Goal: Task Accomplishment & Management: Complete application form

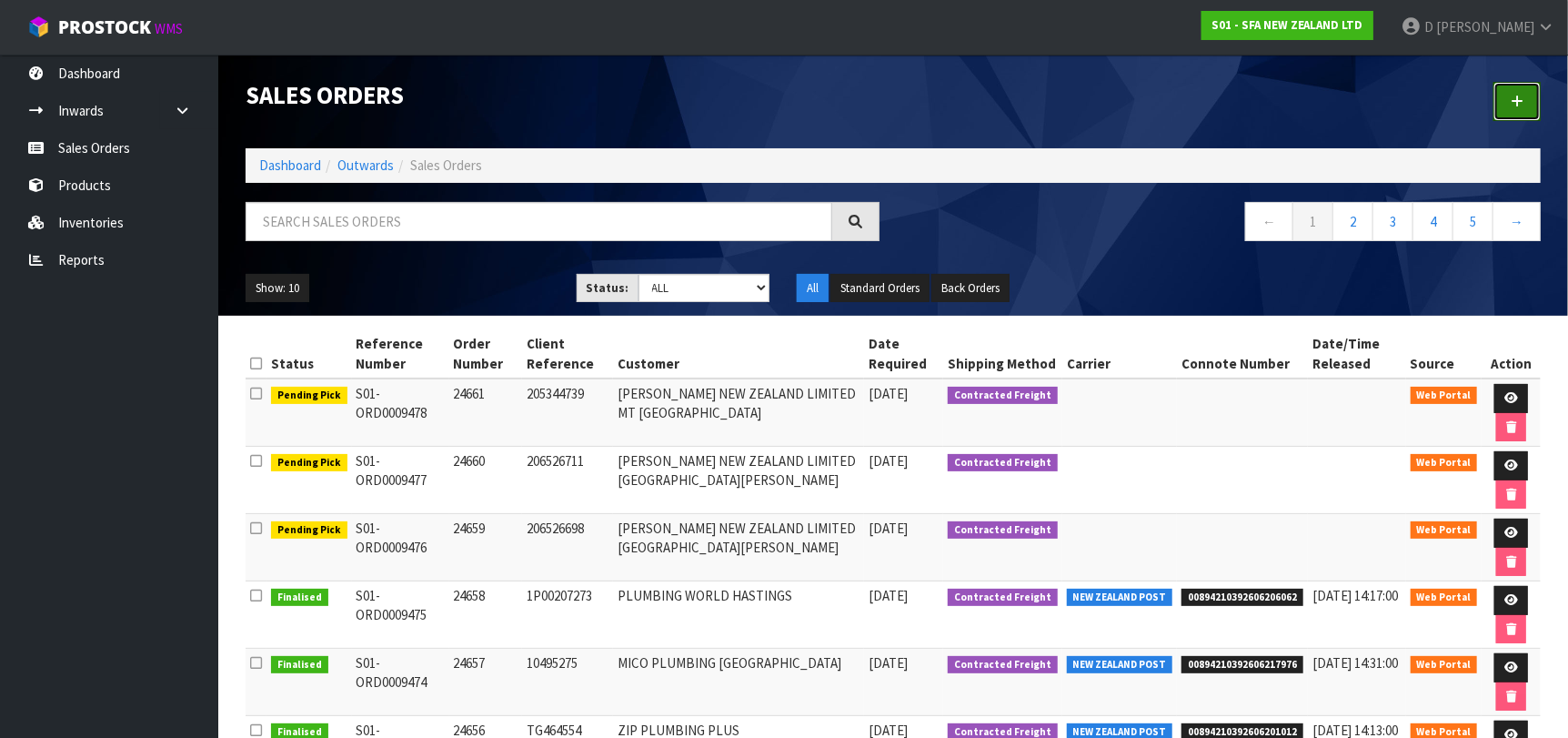
drag, startPoint x: 1517, startPoint y: 90, endPoint x: 1442, endPoint y: 115, distance: 79.1
click at [1516, 90] on link at bounding box center [1518, 101] width 48 height 39
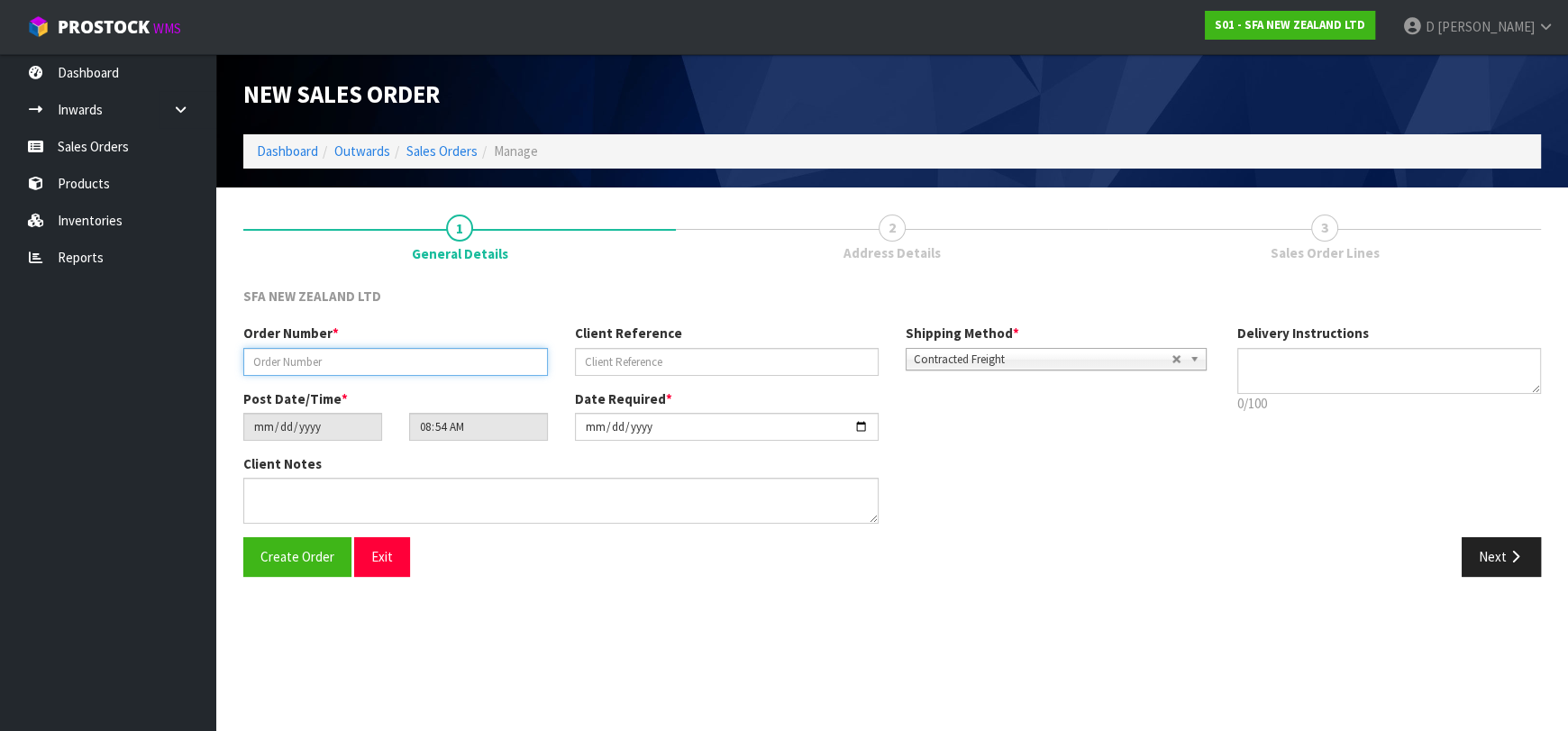
click at [334, 368] on input "text" at bounding box center [396, 361] width 305 height 28
click at [367, 347] on input "text" at bounding box center [396, 361] width 305 height 28
type input "24662"
paste input "10496506"
type input "10496506"
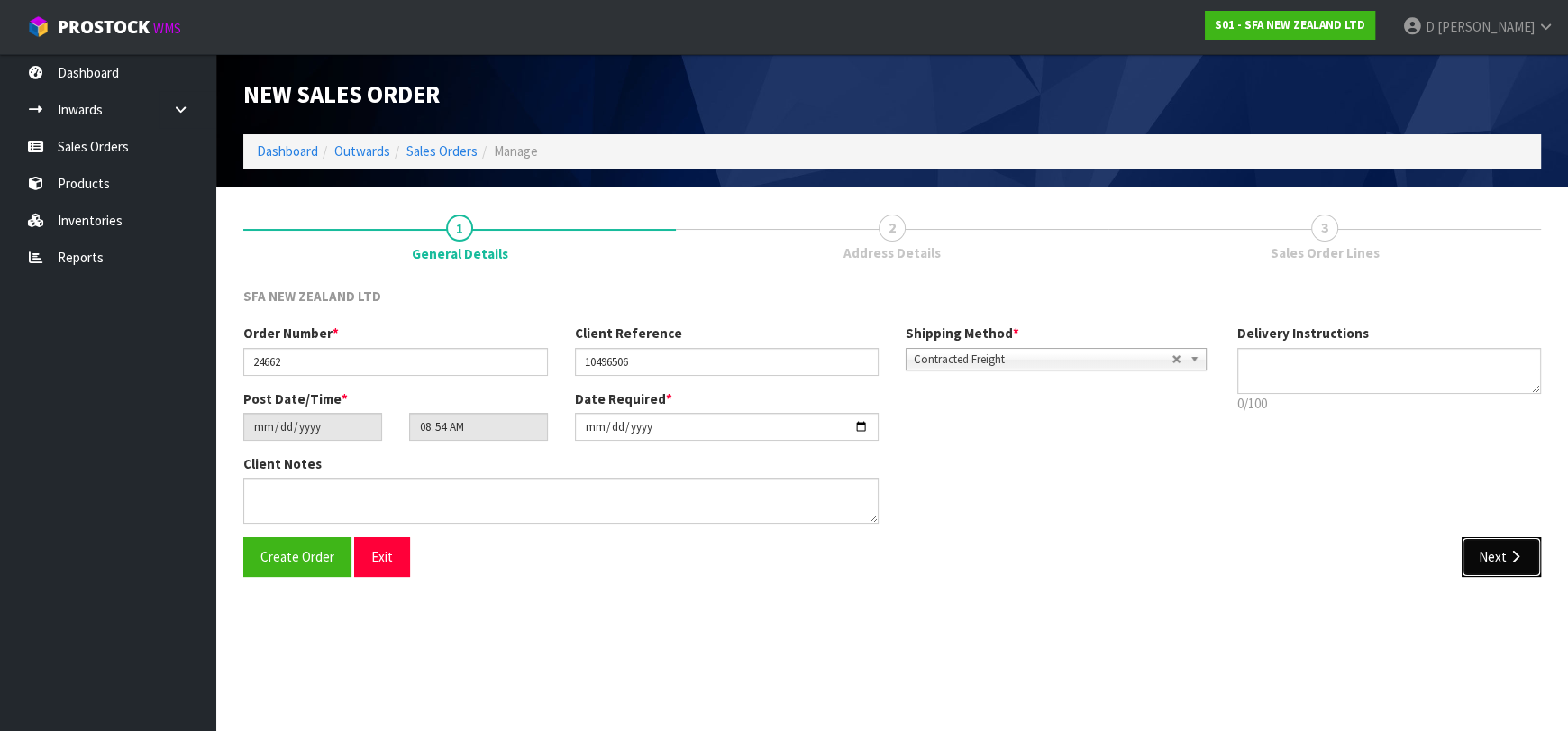
drag, startPoint x: 1527, startPoint y: 547, endPoint x: 663, endPoint y: 465, distance: 867.9
click at [1527, 547] on button "Next" at bounding box center [1501, 556] width 79 height 39
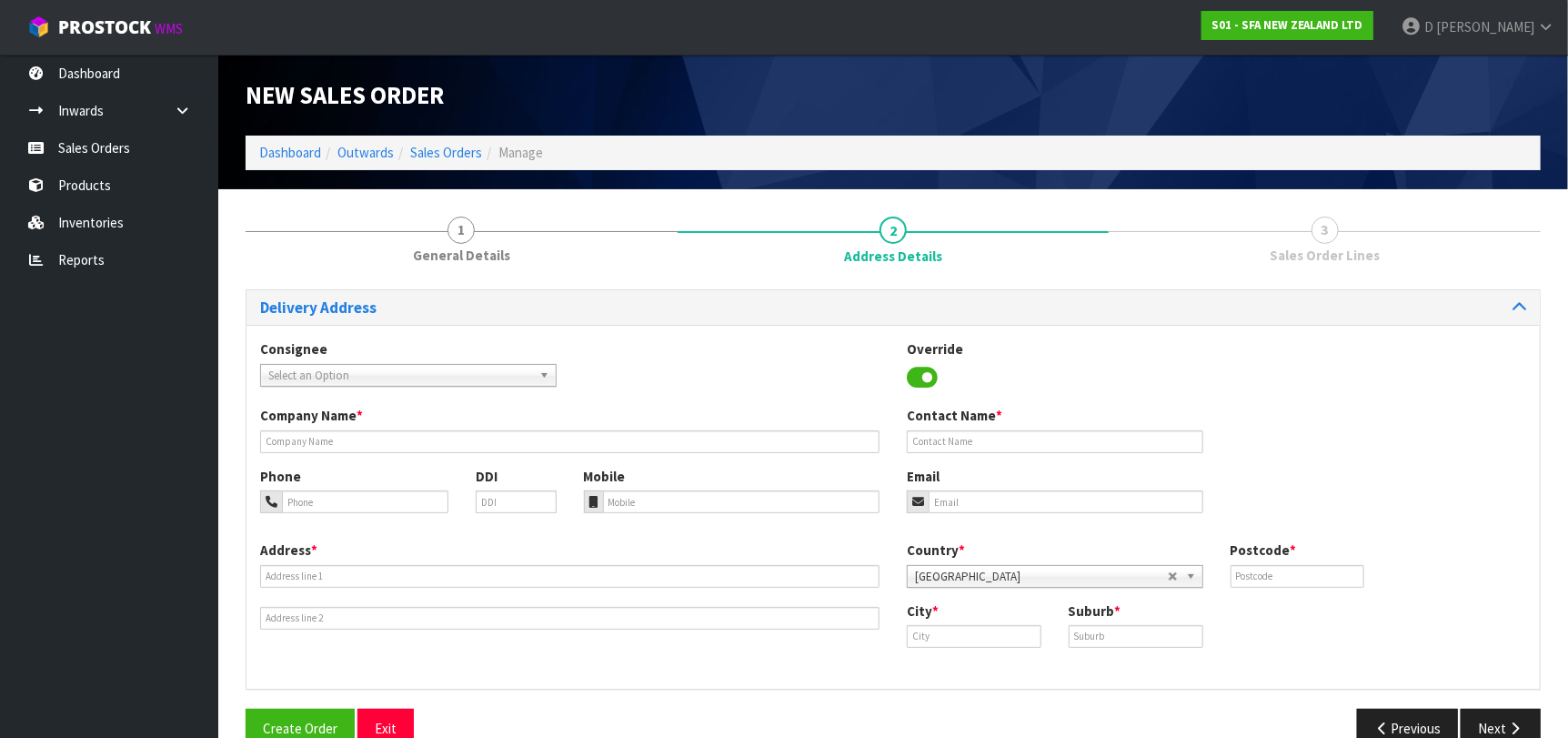
click at [292, 376] on span "Select an Option" at bounding box center [399, 375] width 263 height 22
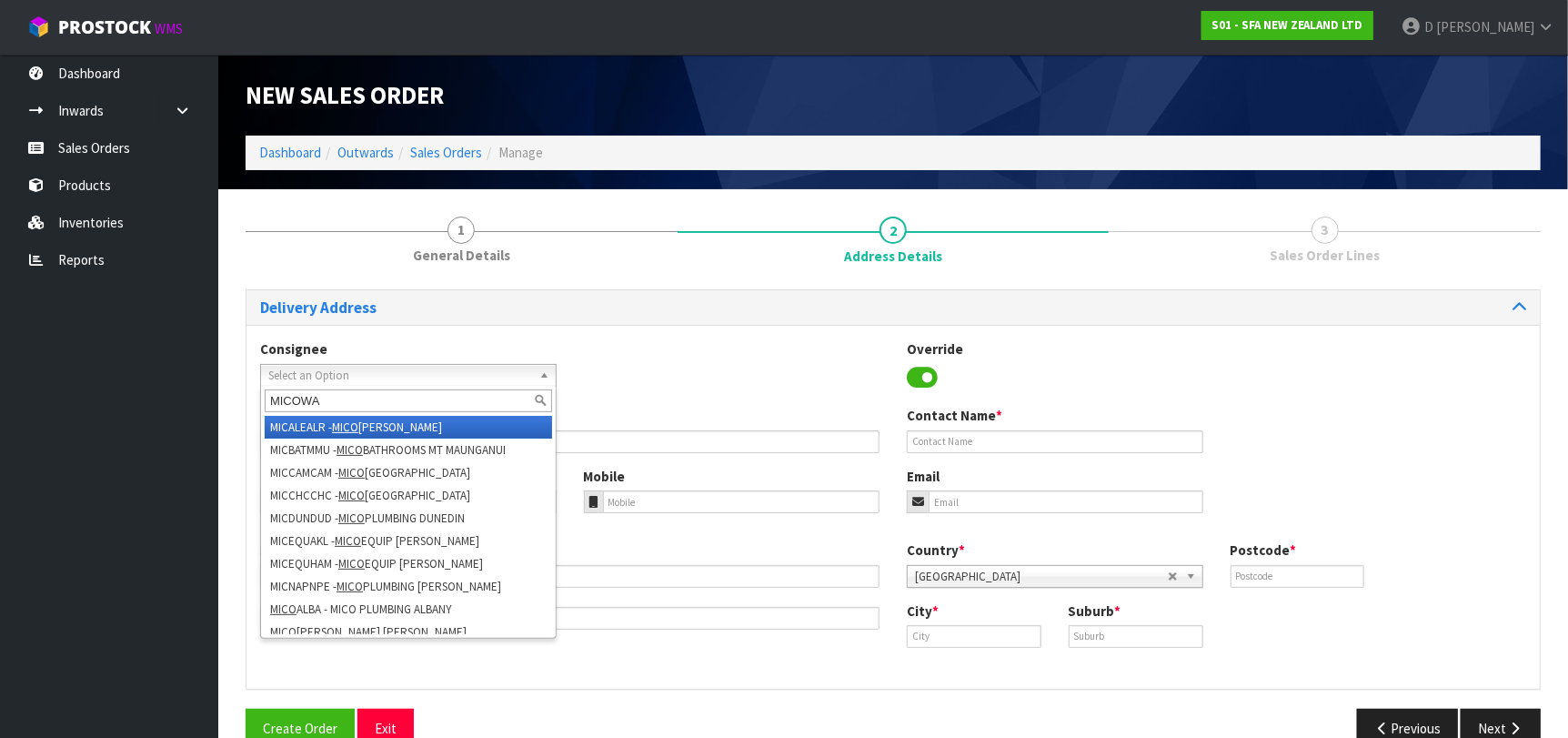
type input "MICOWAL"
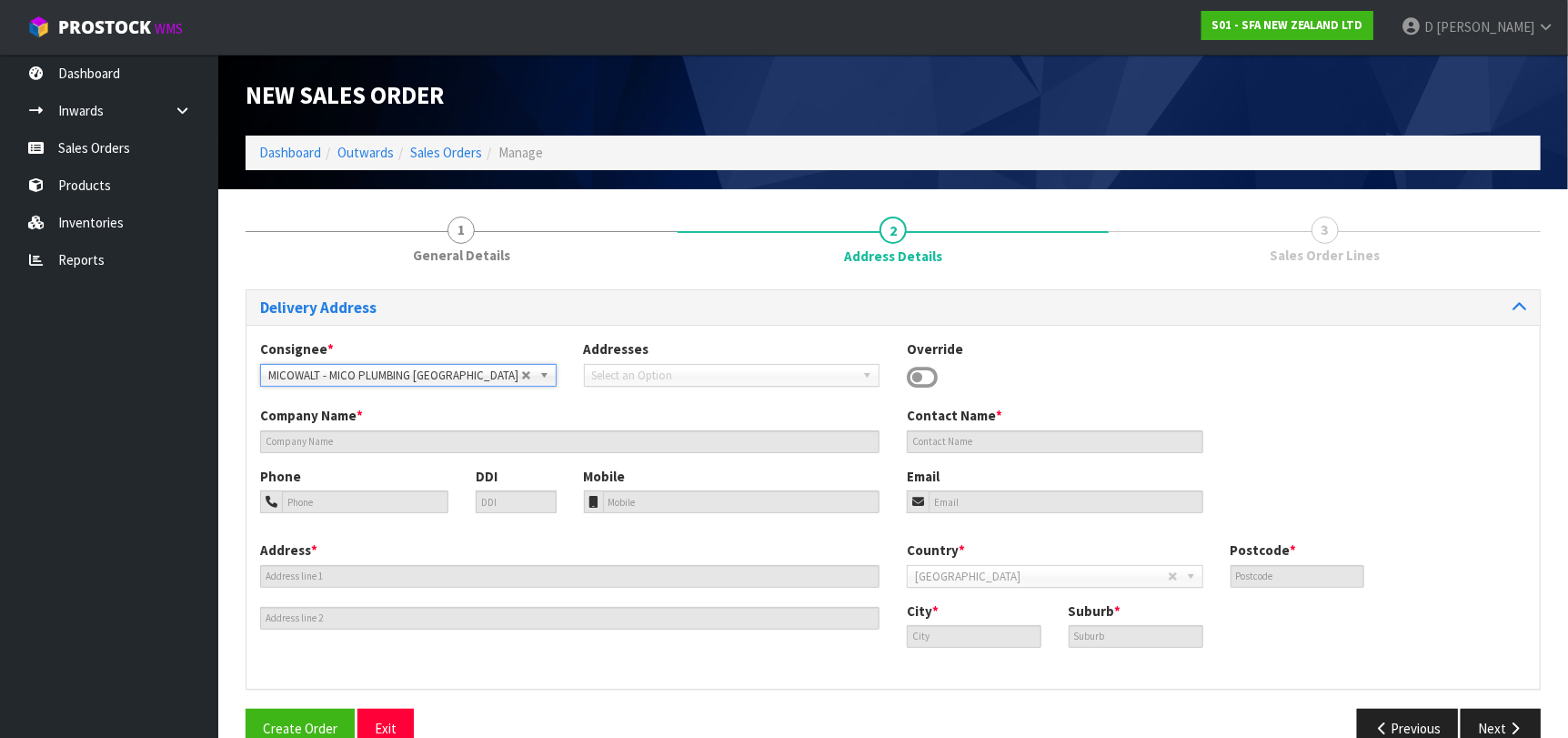
type input "MICO PLUMBING WELLINGTON"
type input "[STREET_ADDRESS][PERSON_NAME]"
type input "6011"
type input "[GEOGRAPHIC_DATA]"
type input "TE ARO"
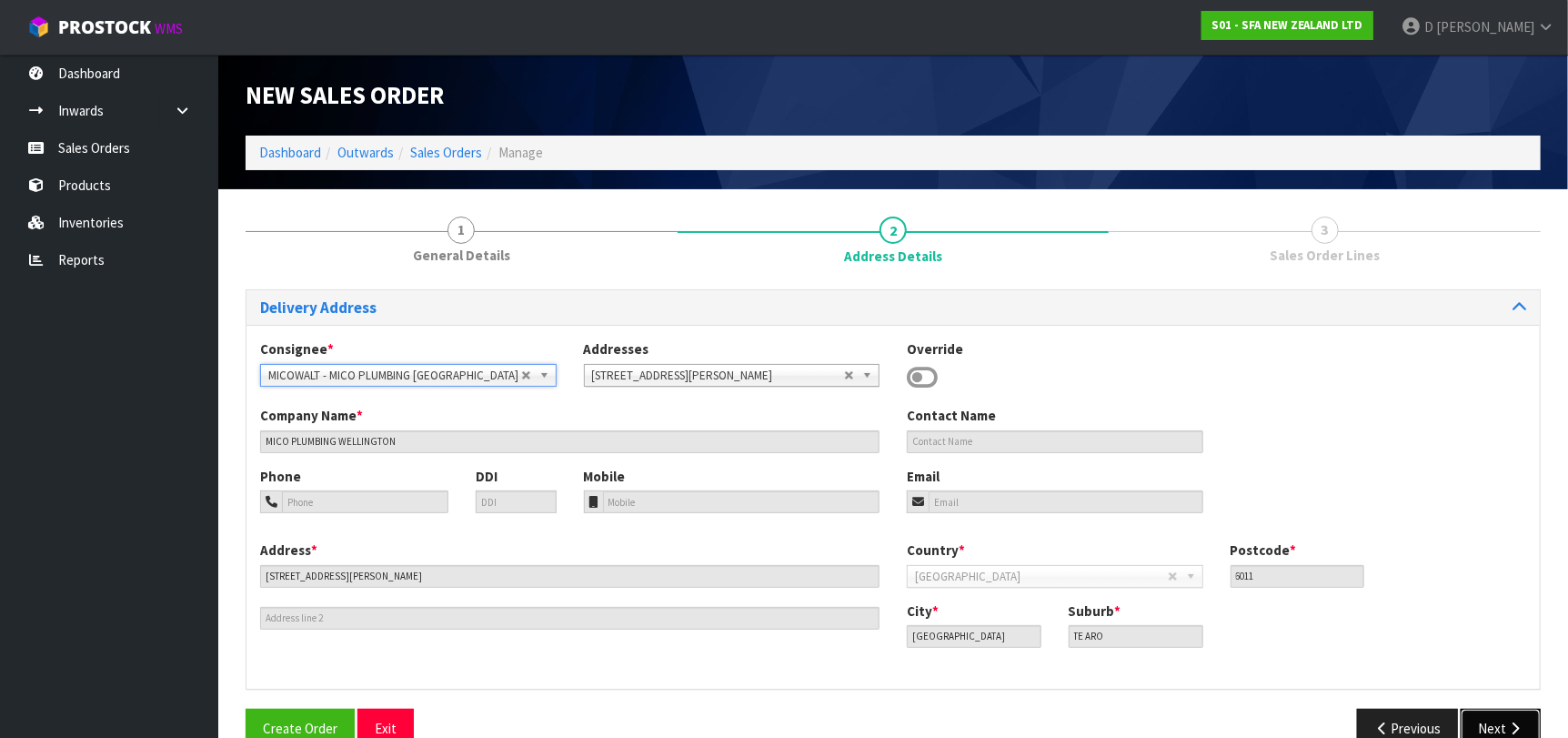
drag, startPoint x: 1509, startPoint y: 710, endPoint x: 1365, endPoint y: 697, distance: 144.6
click at [1508, 710] on button "Next" at bounding box center [1500, 728] width 80 height 39
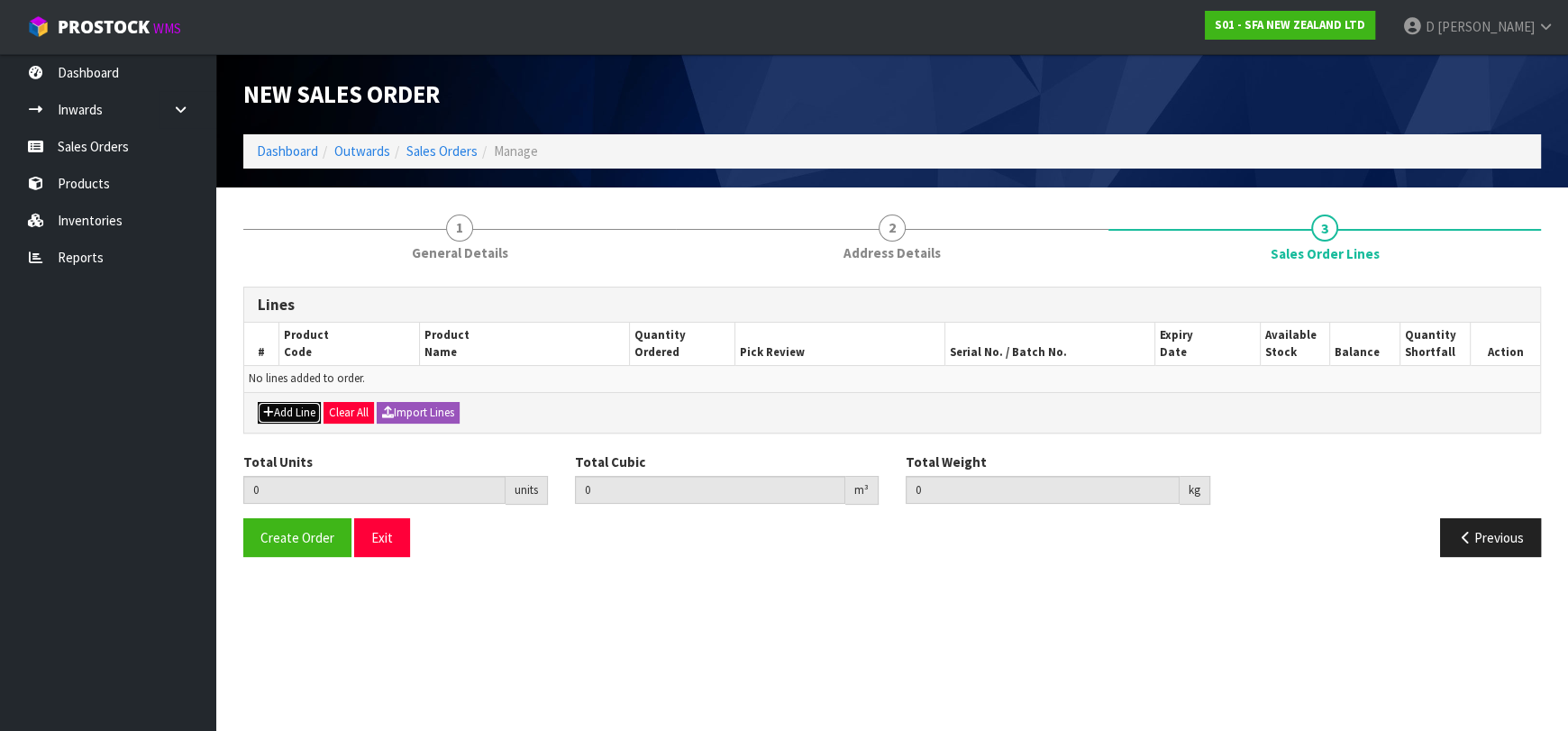
drag, startPoint x: 280, startPoint y: 406, endPoint x: 288, endPoint y: 398, distance: 11.3
click at [281, 406] on button "Add Line" at bounding box center [288, 413] width 63 height 22
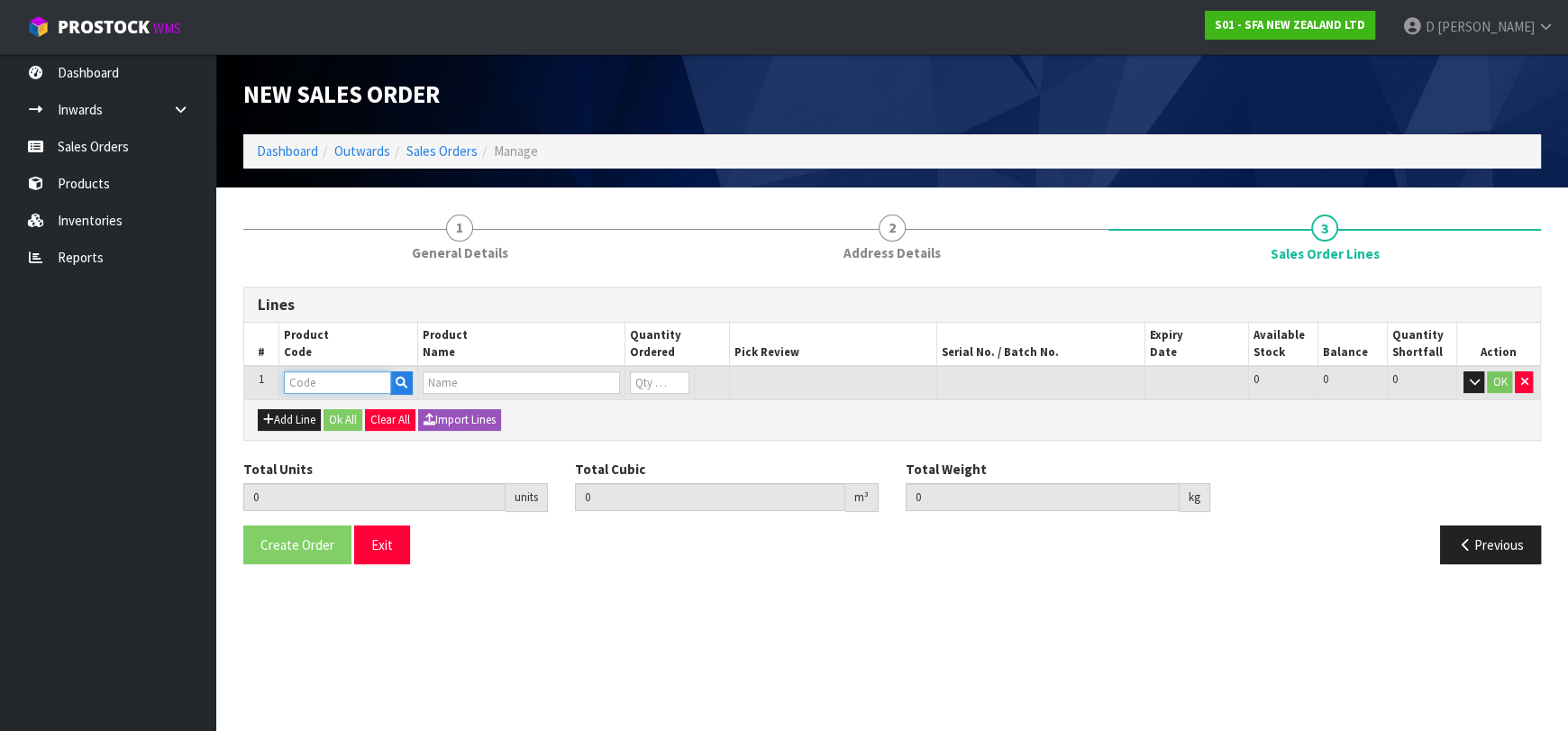
click at [304, 379] on input "text" at bounding box center [337, 382] width 107 height 23
type input "SA102"
type input "0.000000"
type input "0.000"
type input "SANICOM 1 WATER PUMP"
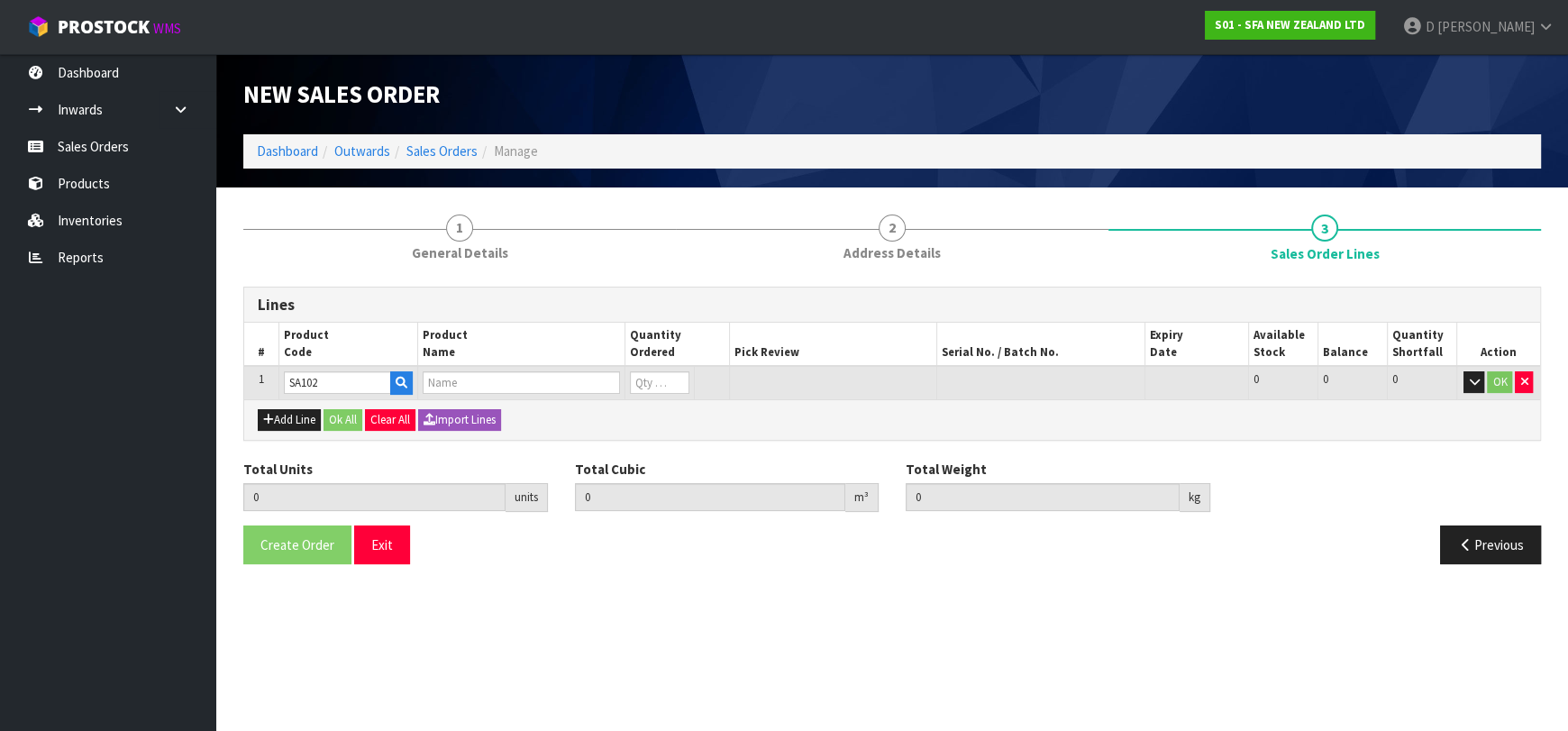
type input "0"
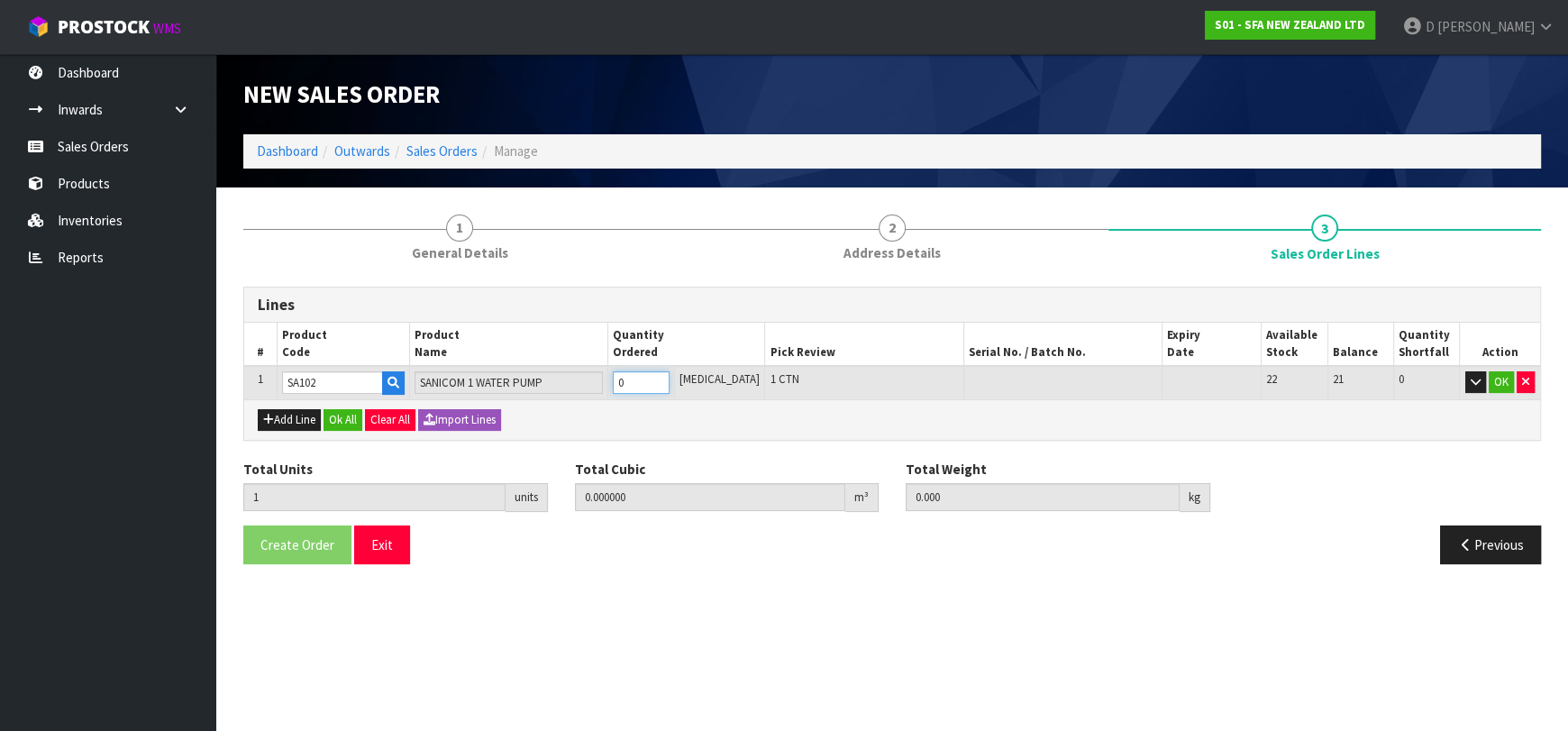
type input "1"
type input "0.066924"
type input "10.6"
type input "1"
click at [288, 418] on button "Add Line" at bounding box center [288, 420] width 63 height 22
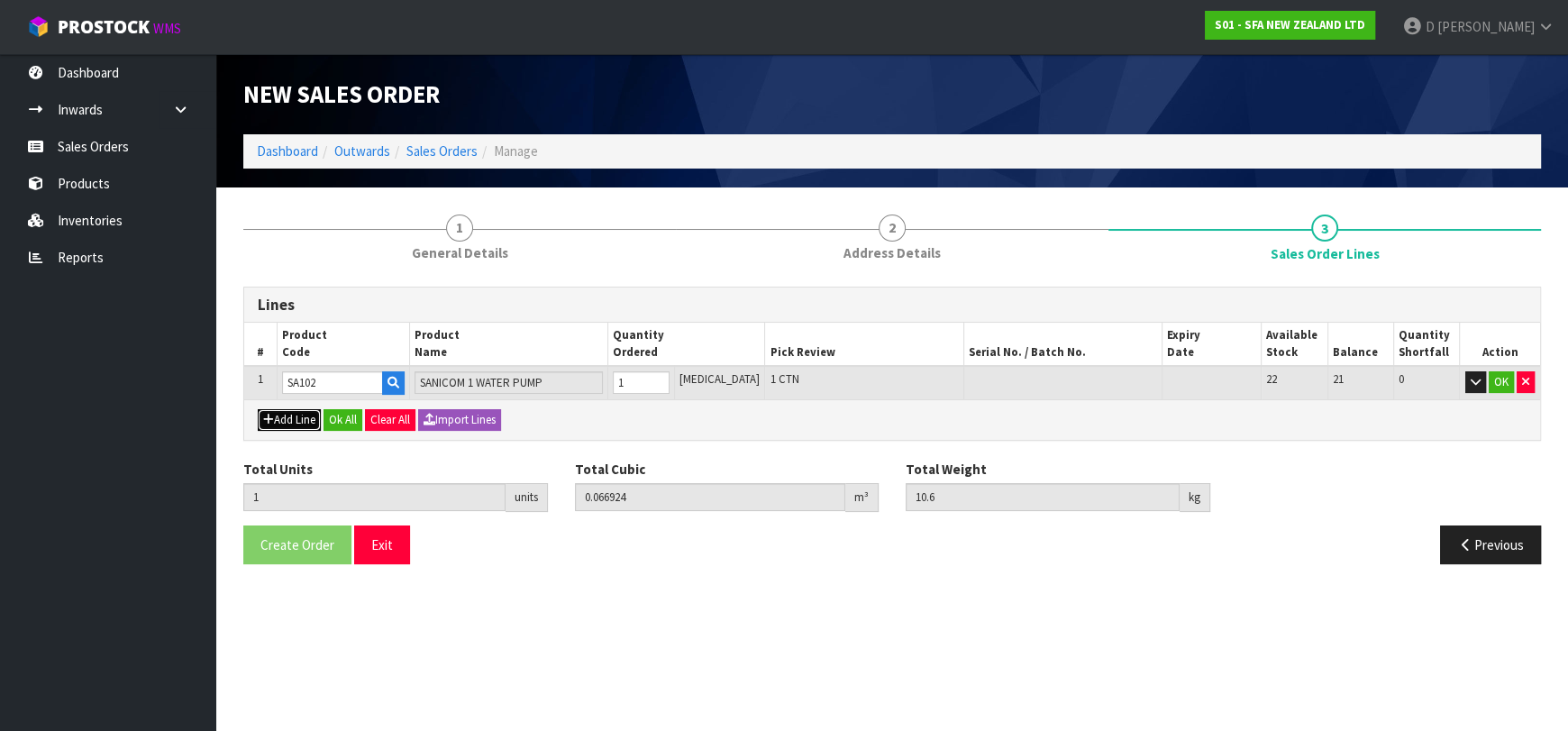
type input "0"
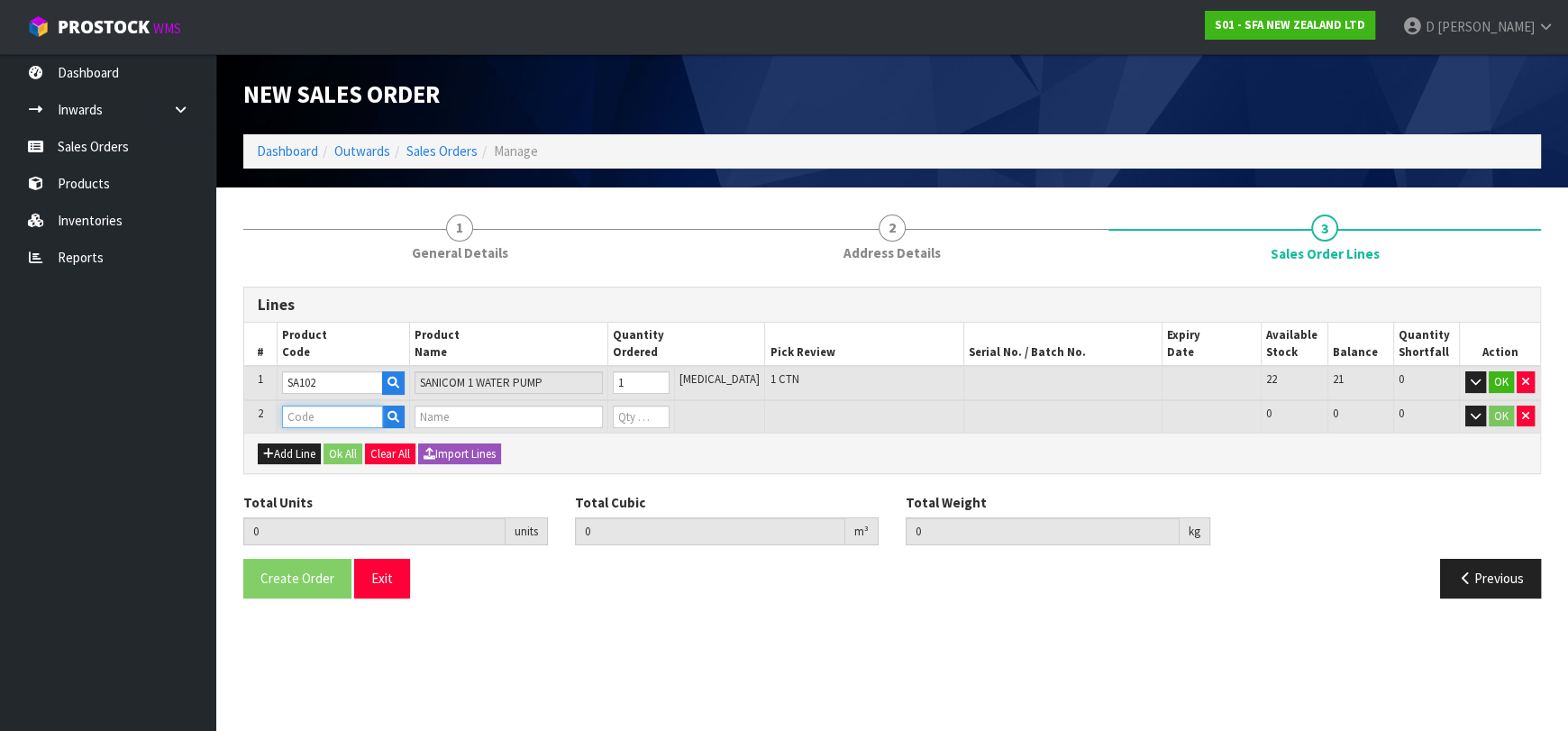
click at [313, 414] on input "text" at bounding box center [332, 416] width 101 height 23
type input "SANI12661"
type input "1"
type input "0.066924"
type input "10.6"
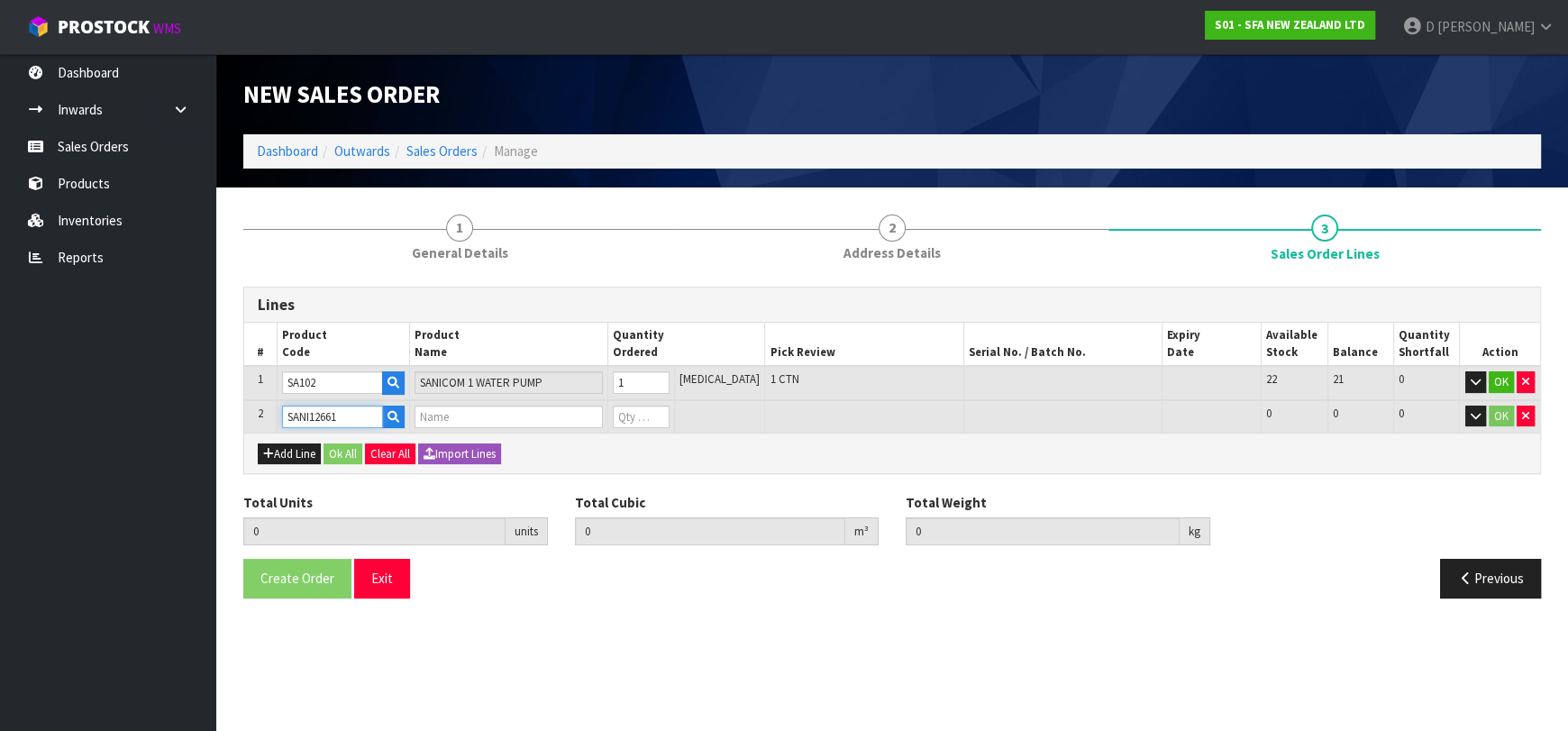
type input "SANI ALARM INTERLOCK"
type input "0"
type input "SANI12661"
type input "2"
type input "0.075204"
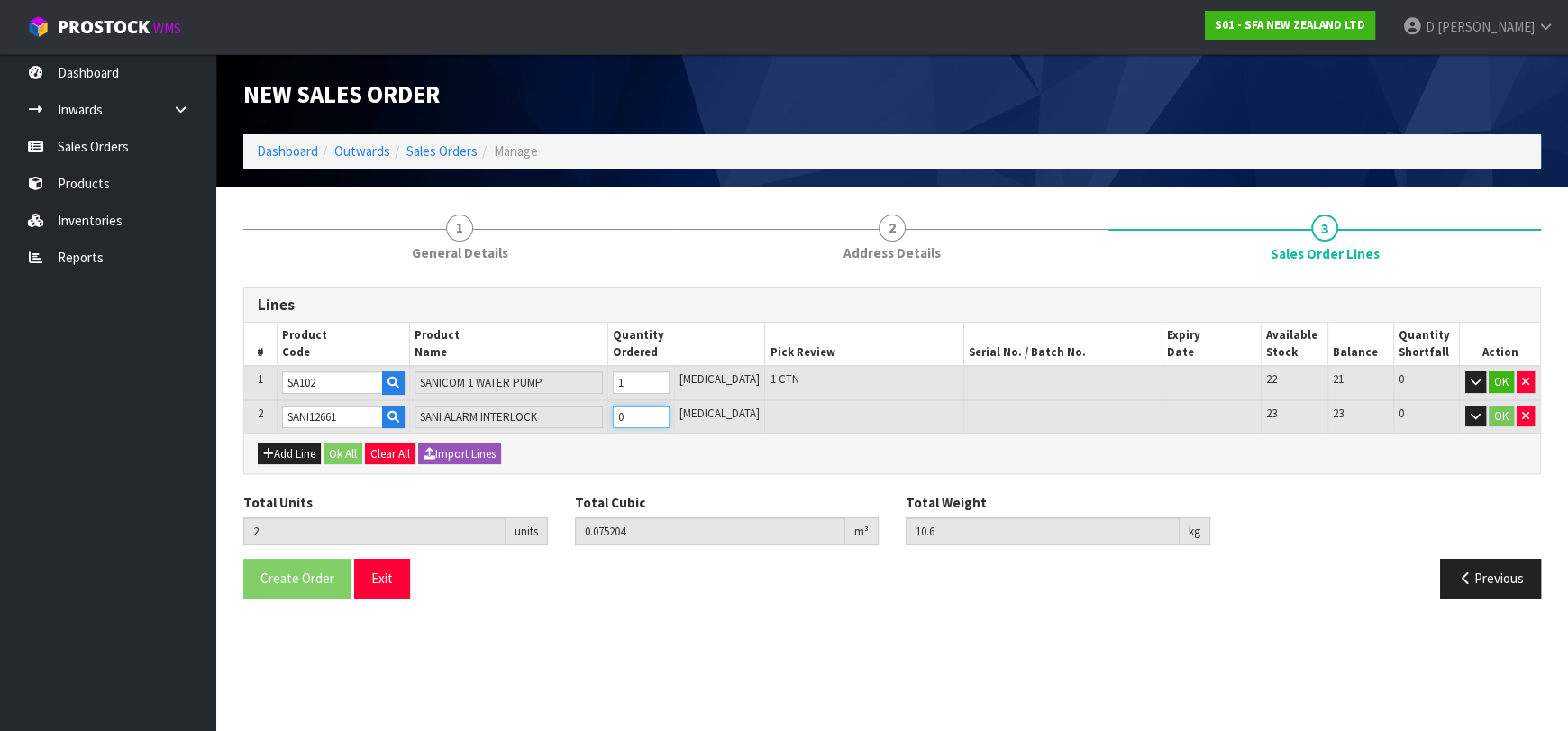
type input "12.2"
type input "1"
click at [355, 462] on div "Add Line Ok All Clear All Import Lines" at bounding box center [892, 453] width 1296 height 41
click at [333, 446] on button "Ok All" at bounding box center [343, 455] width 39 height 22
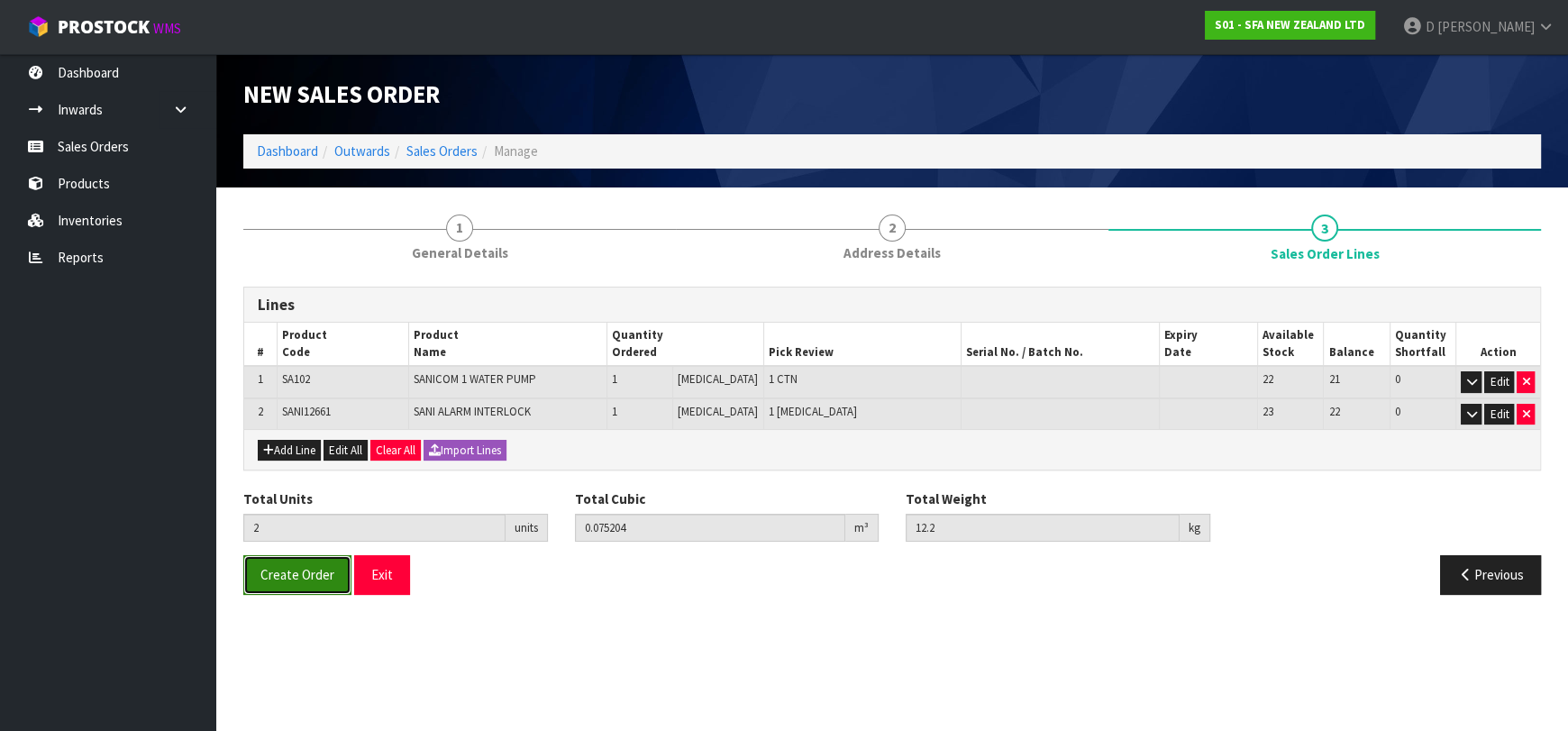
click at [262, 573] on span "Create Order" at bounding box center [297, 574] width 74 height 17
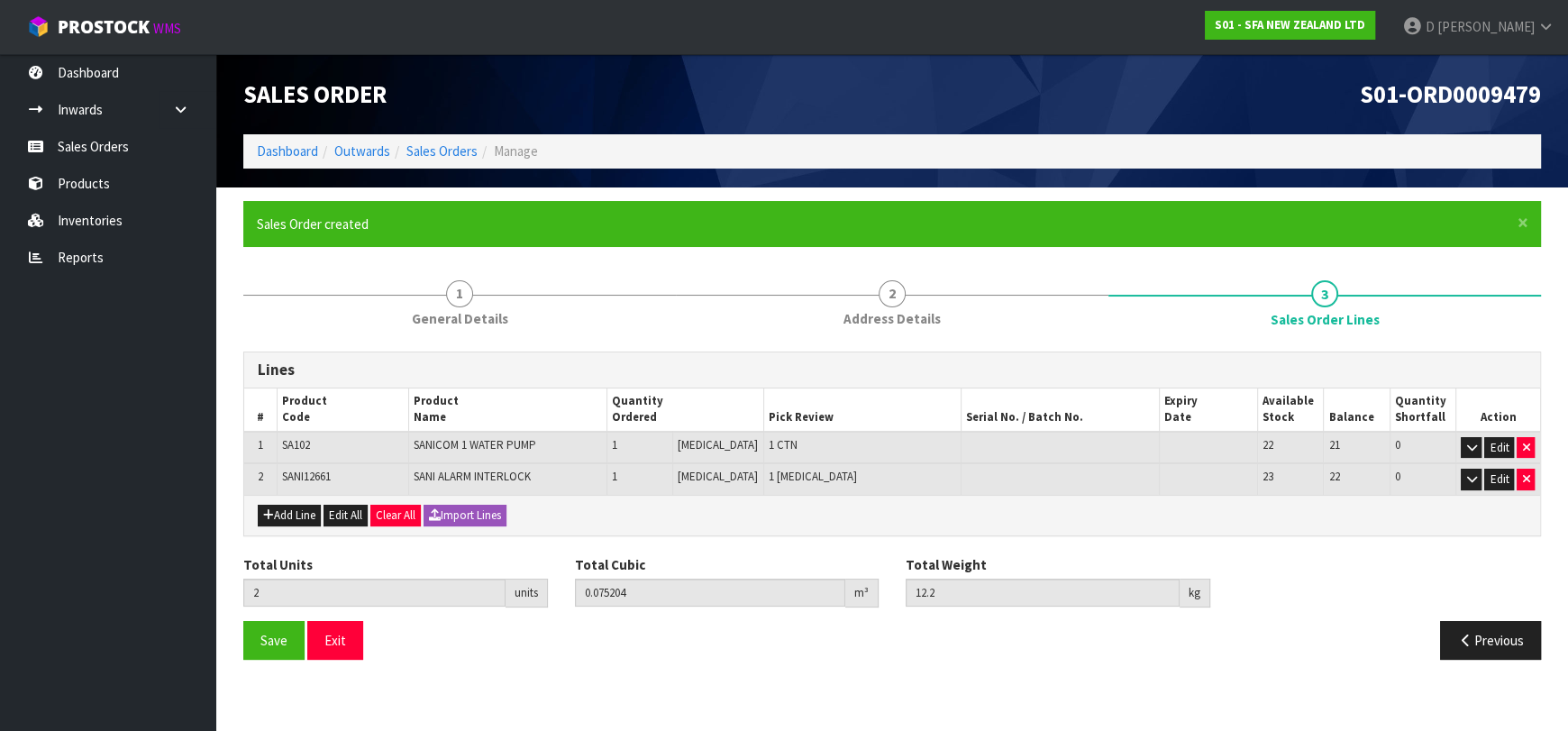
click at [557, 727] on section "Edit Sales Order S01-ORD0009479 Dashboard Outwards Sales Orders Manage Sales Or…" at bounding box center [784, 366] width 1568 height 731
click at [142, 539] on ul "Dashboard Inwards Purchase Orders Receipts Sales Orders Products Inventories Re…" at bounding box center [108, 392] width 216 height 676
